Goal: Communication & Community: Answer question/provide support

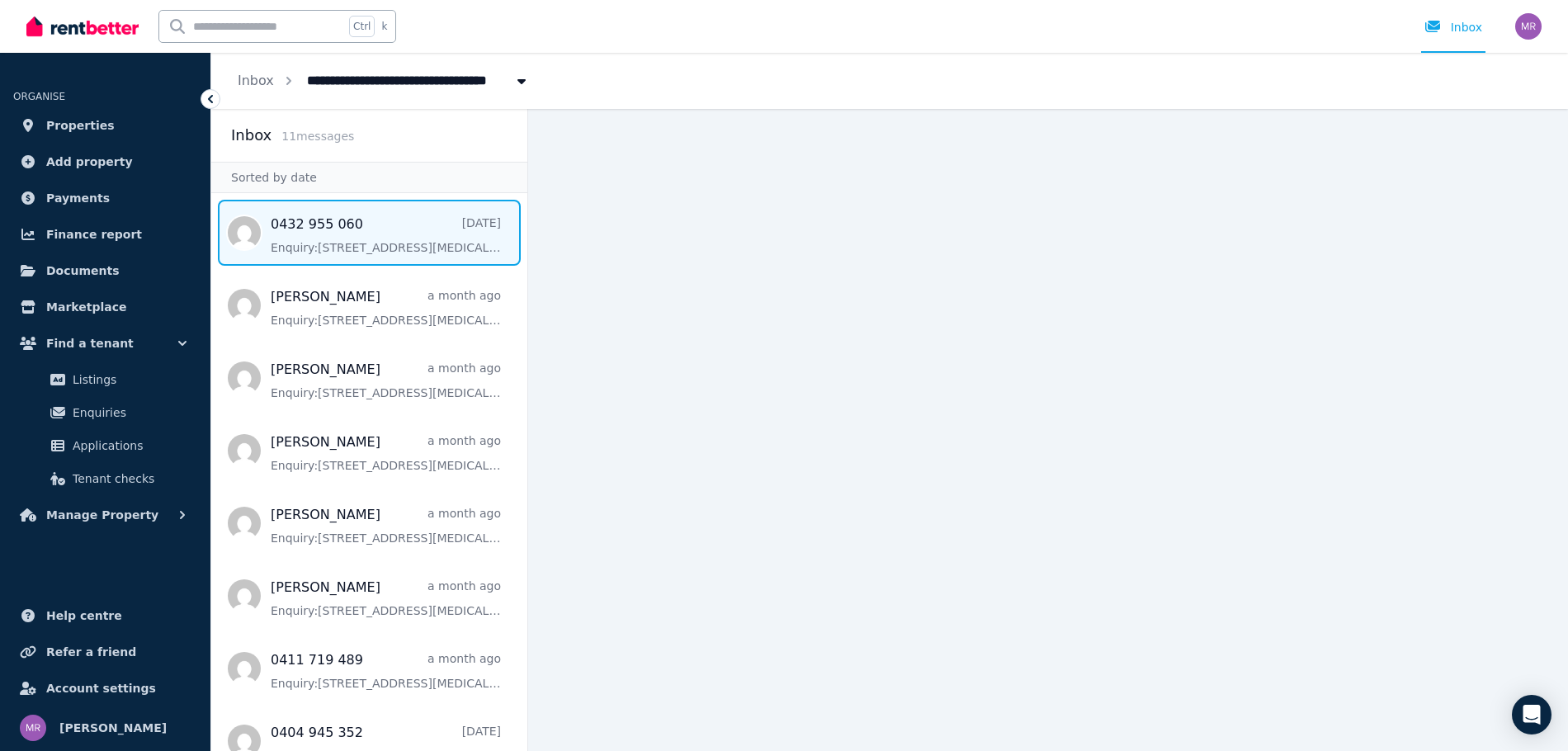
click at [390, 234] on span "Message list" at bounding box center [369, 232] width 316 height 66
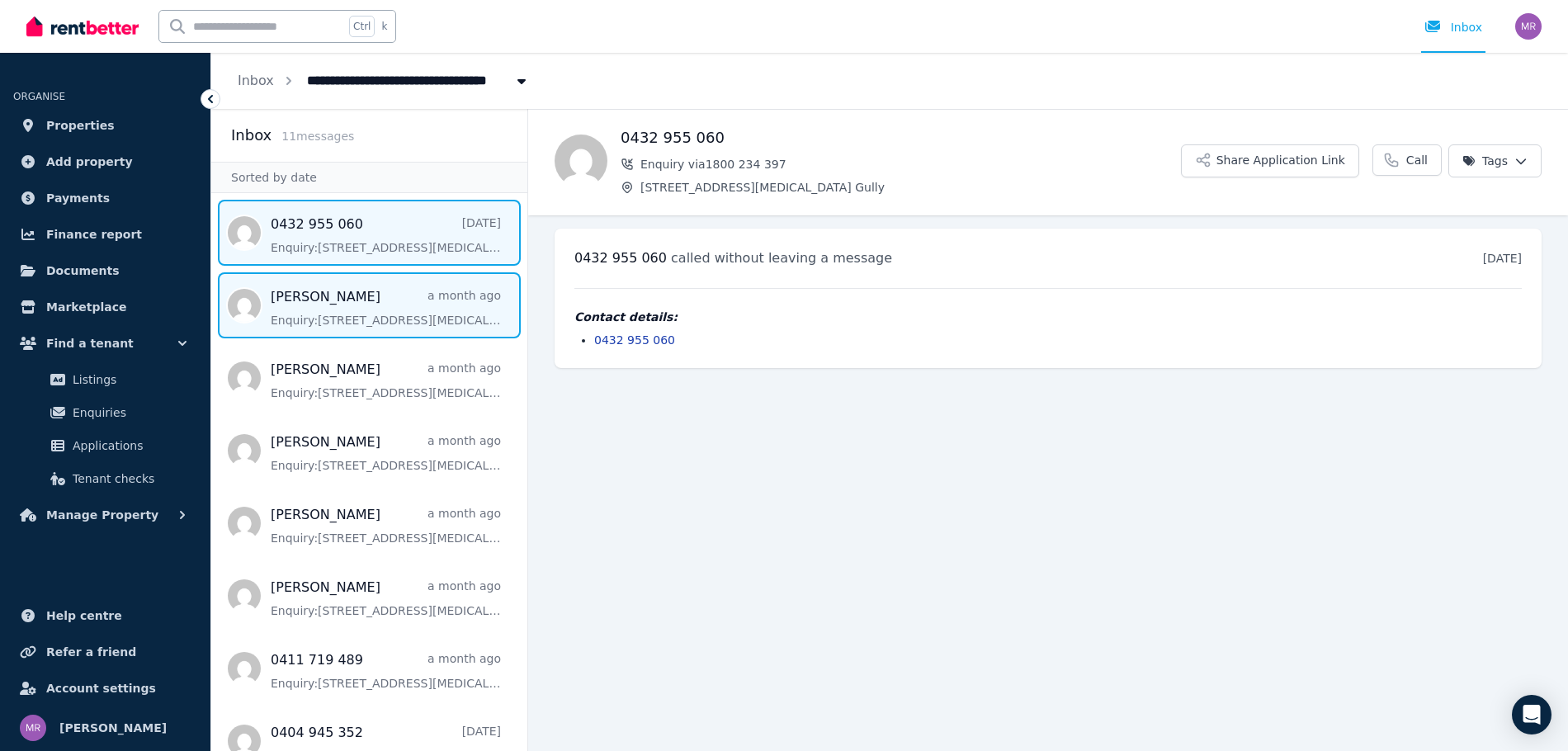
click at [388, 307] on span "Message list" at bounding box center [369, 305] width 316 height 66
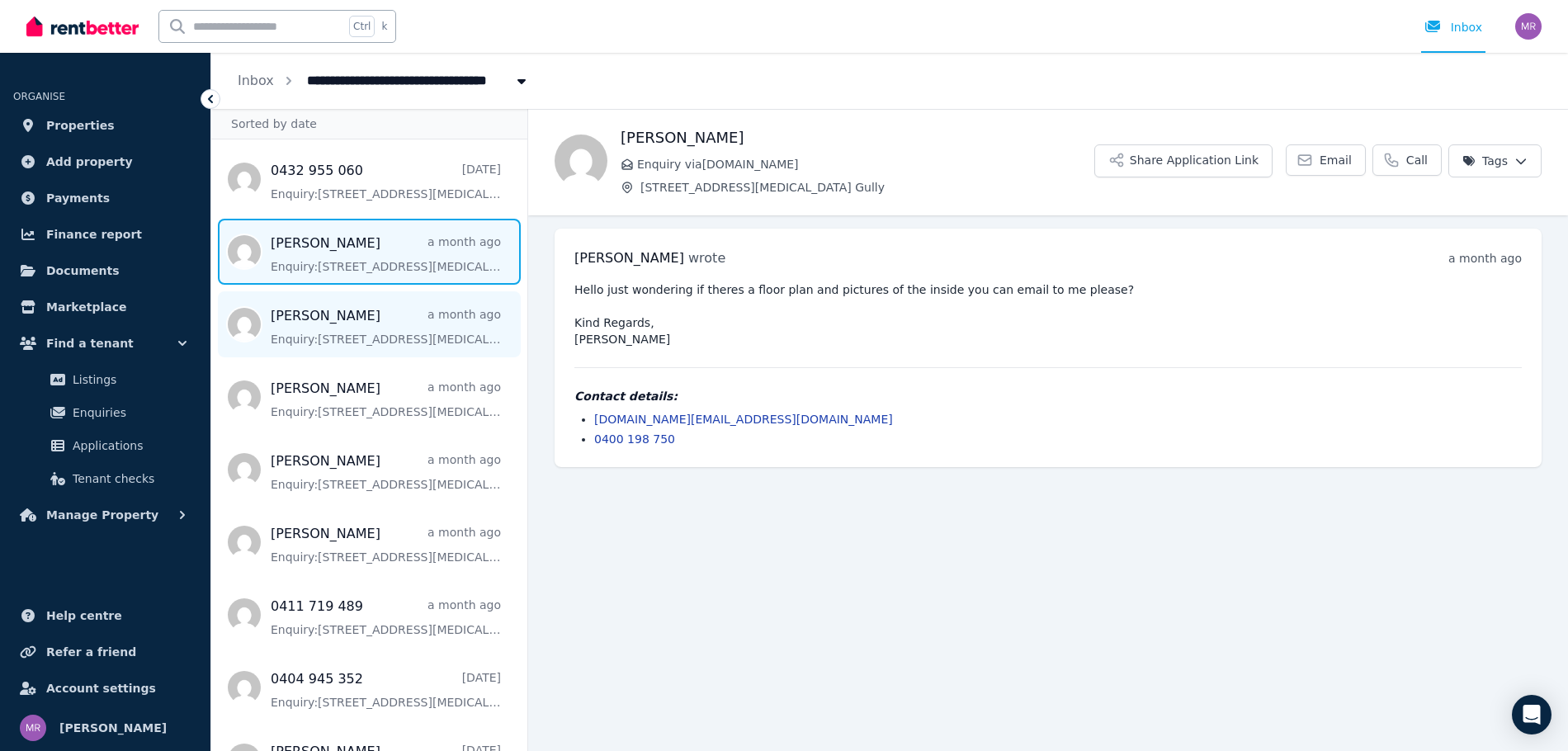
scroll to position [83, 0]
